Goal: Task Accomplishment & Management: Manage account settings

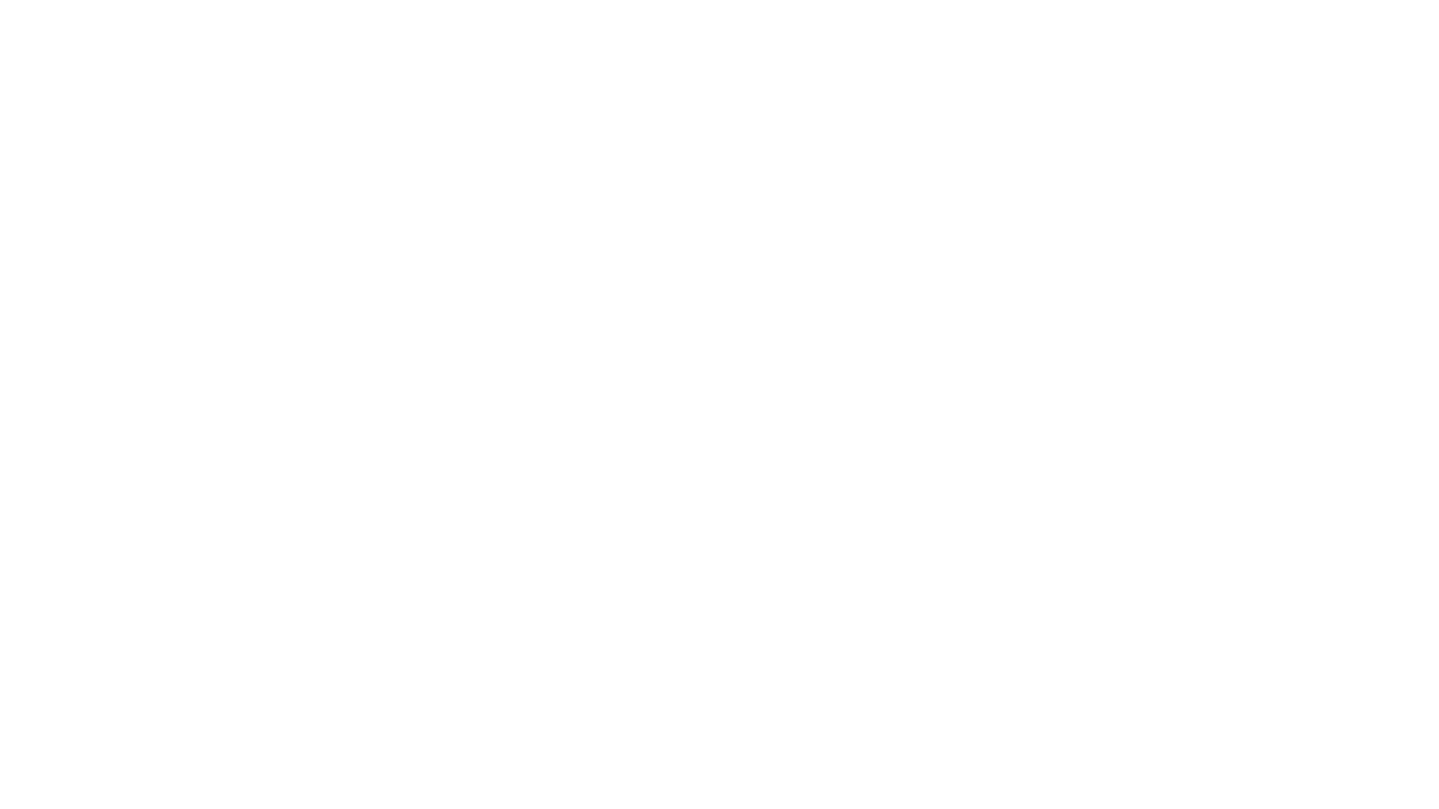
click at [44, 6] on html at bounding box center [719, 3] width 1439 height 6
click at [47, 6] on html at bounding box center [719, 3] width 1439 height 6
click at [49, 6] on html at bounding box center [719, 3] width 1439 height 6
click at [40, 6] on html at bounding box center [719, 3] width 1439 height 6
click at [15, 5] on html at bounding box center [719, 3] width 1439 height 6
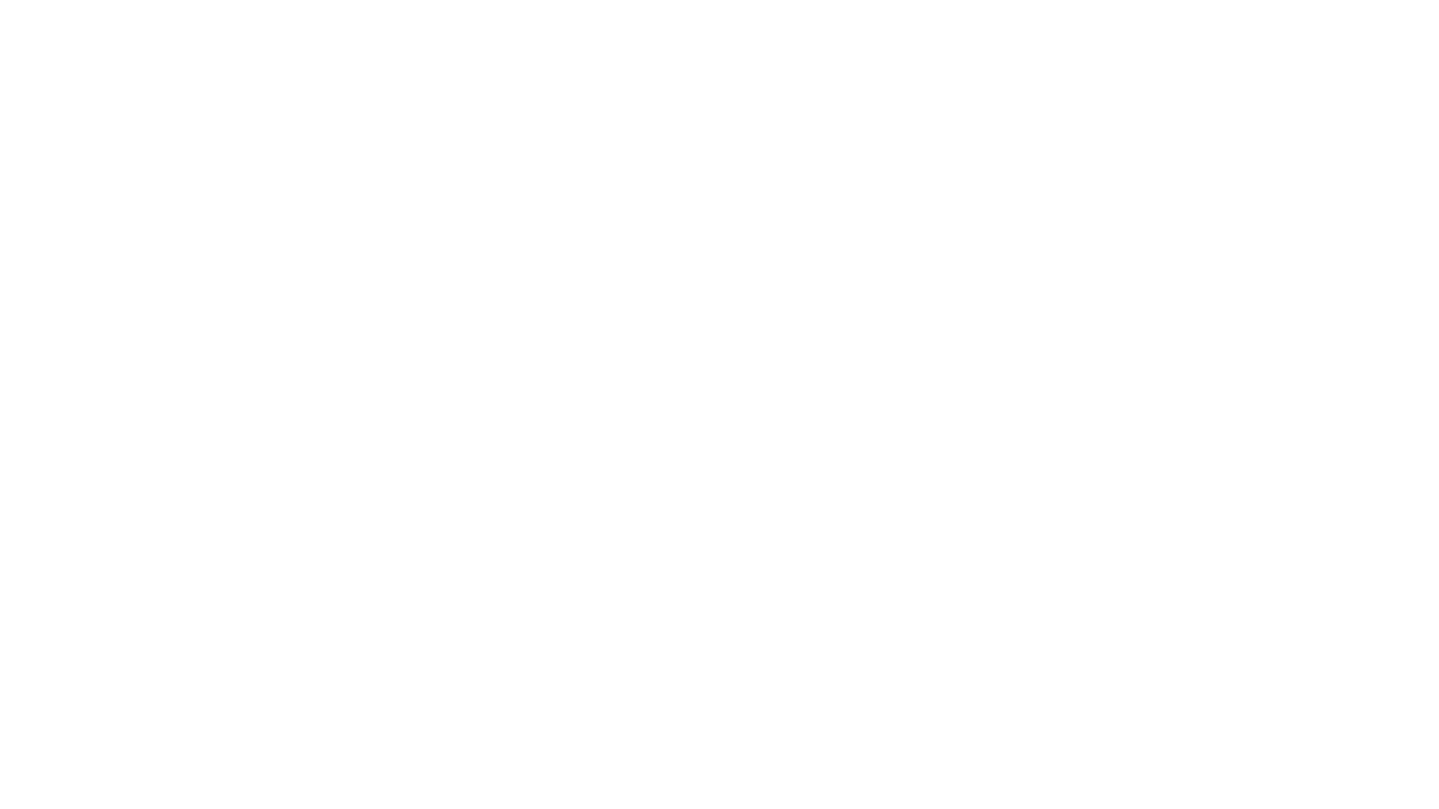
click at [25, 6] on html at bounding box center [719, 3] width 1439 height 6
click at [28, 6] on html at bounding box center [719, 3] width 1439 height 6
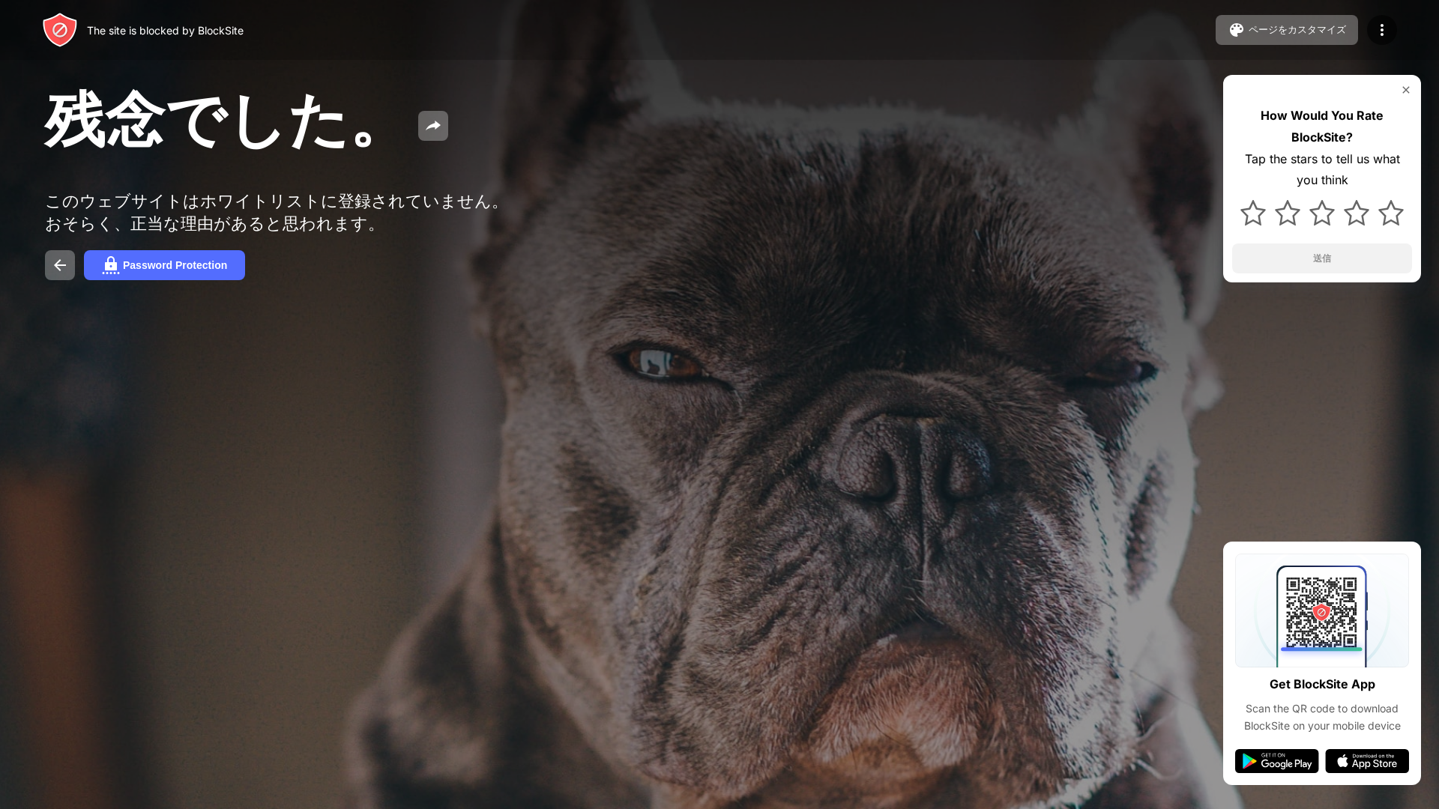
click at [1415, 40] on div "The site is blocked by BlockSite ページをカスタマイズ ブロックリストの編集 リダイレクト ブロックページのカスタマイズ Up…" at bounding box center [719, 30] width 1439 height 60
click at [1415, 37] on div "The site is blocked by BlockSite ページをカスタマイズ ブロックリストの編集 リダイレクト ブロックページのカスタマイズ Up…" at bounding box center [719, 30] width 1439 height 60
click at [1416, 39] on div "The site is blocked by BlockSite ページをカスタマイズ ブロックリストの編集 リダイレクト ブロックページのカスタマイズ Up…" at bounding box center [719, 30] width 1439 height 60
click at [1424, 40] on div "The site is blocked by BlockSite ページをカスタマイズ ブロックリストの編集 リダイレクト ブロックページのカスタマイズ Up…" at bounding box center [719, 30] width 1439 height 60
